Goal: Task Accomplishment & Management: Manage account settings

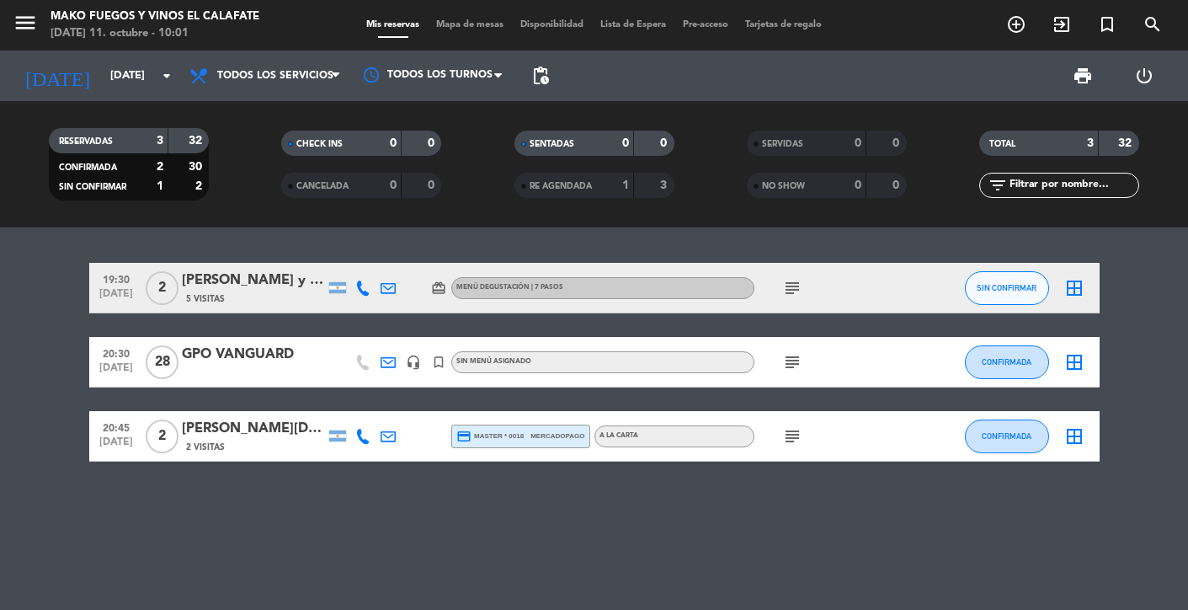
click at [268, 361] on div "GPO VANGUARD" at bounding box center [253, 354] width 143 height 22
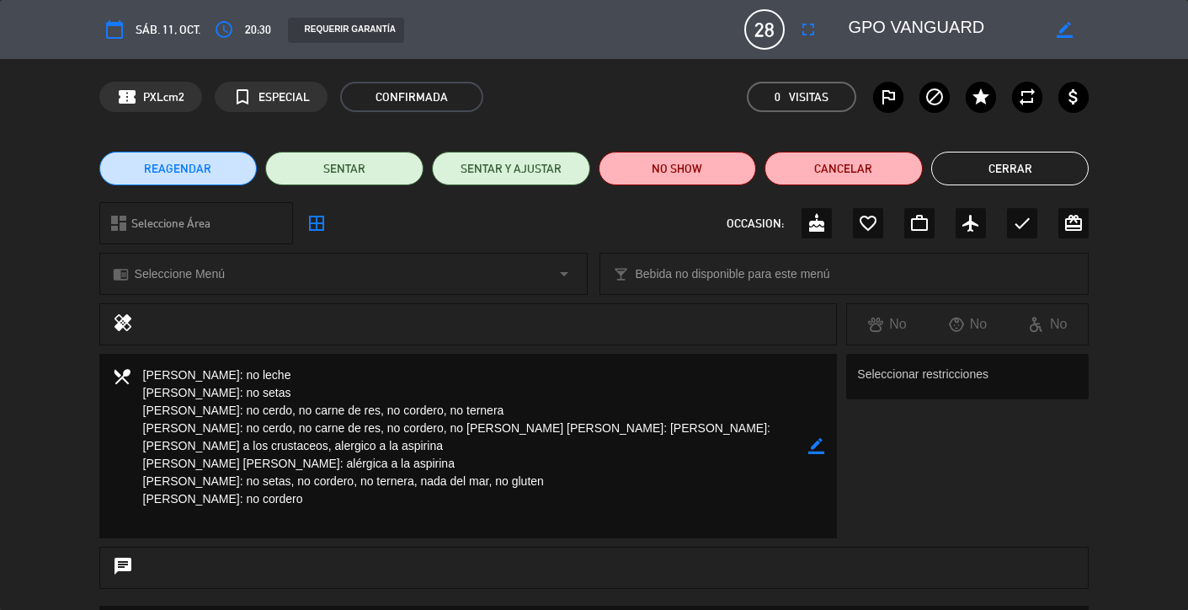
click at [812, 447] on icon "border_color" at bounding box center [816, 446] width 16 height 16
click at [558, 504] on textarea at bounding box center [469, 446] width 678 height 184
paste textarea "PAX [PERSON_NAME]: Entrada Empanadas de lomo y bife cortado a cuchillo o ensala…"
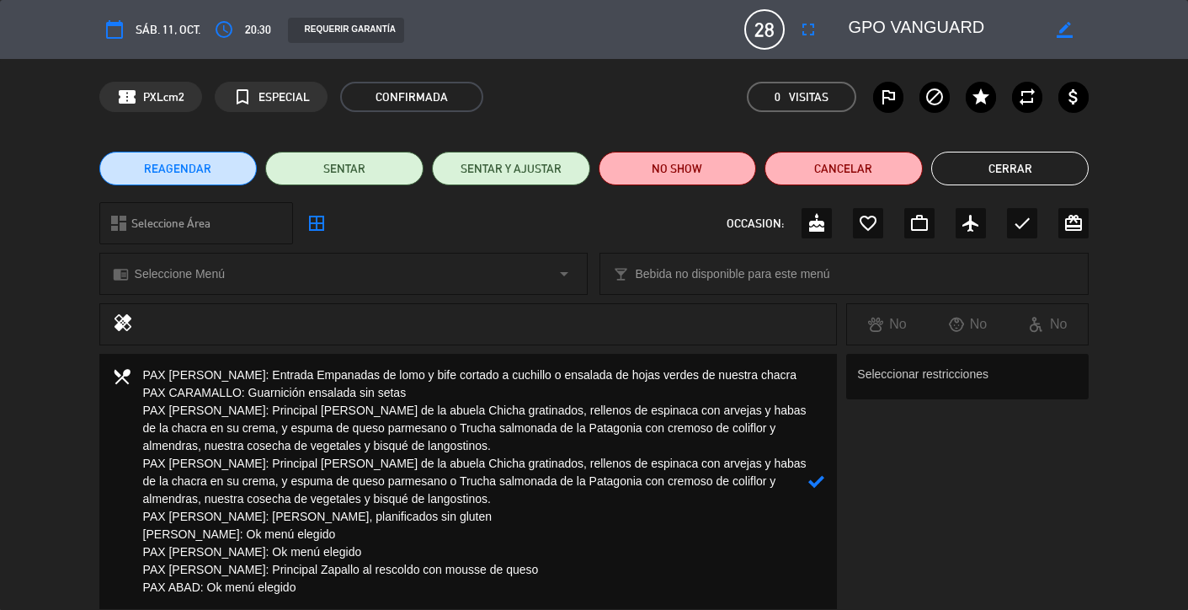
type textarea "PAX [PERSON_NAME]: Entrada Empanadas de lomo y bife cortado a cuchillo o ensala…"
click at [817, 486] on icon at bounding box center [816, 481] width 16 height 16
click at [1000, 173] on button "Cerrar" at bounding box center [1010, 169] width 158 height 34
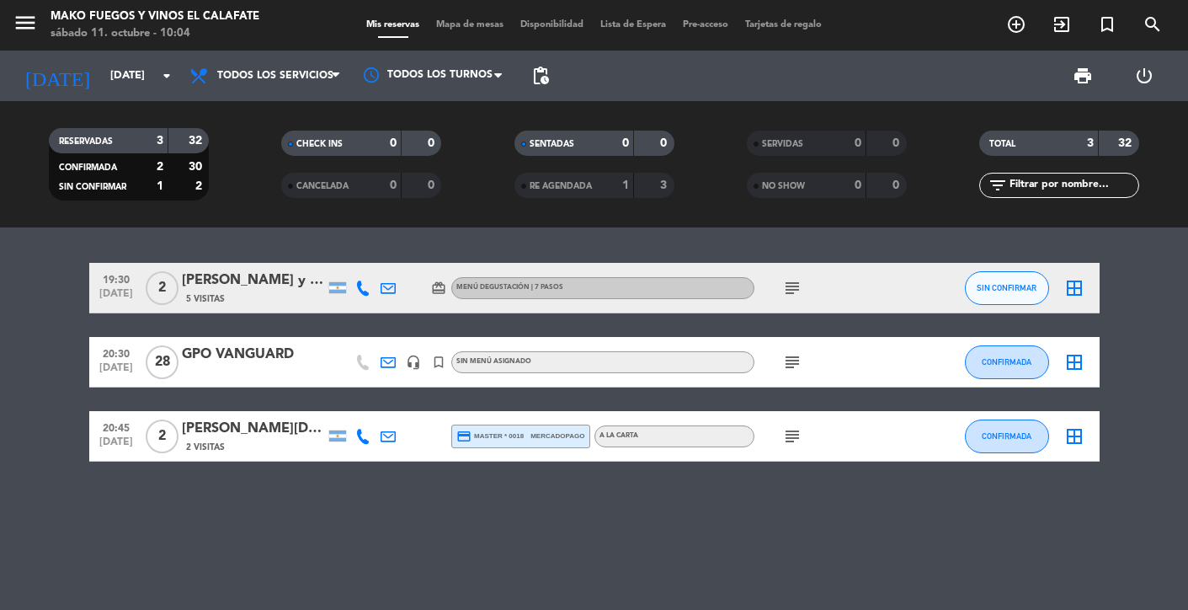
click at [270, 281] on div "[PERSON_NAME] y [PERSON_NAME]" at bounding box center [253, 280] width 143 height 22
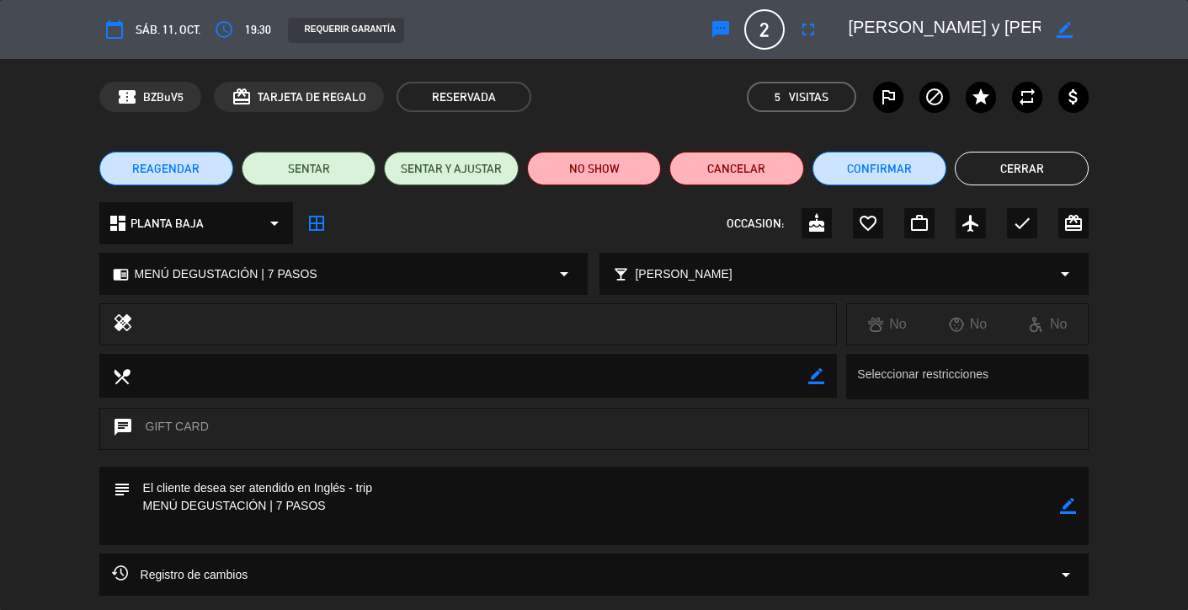
click at [1021, 169] on button "Cerrar" at bounding box center [1022, 169] width 134 height 34
